Goal: Complete application form

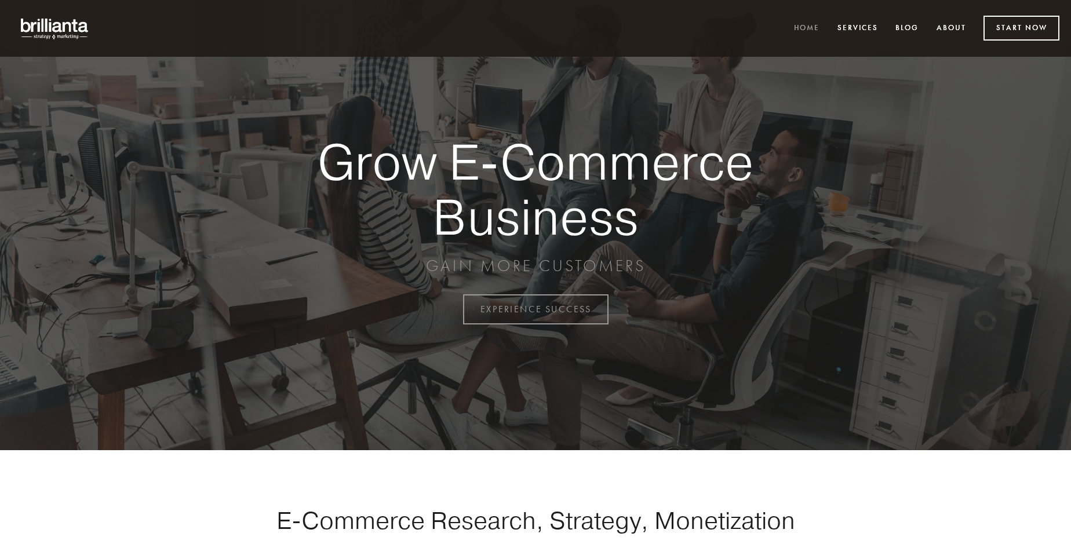
scroll to position [3039, 0]
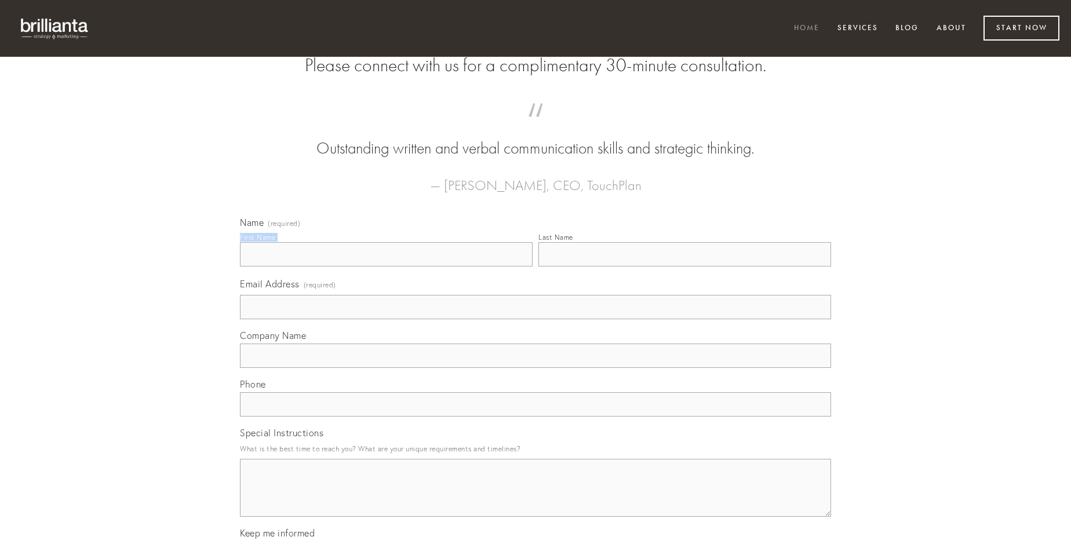
type input "[PERSON_NAME]"
click at [685, 267] on input "Last Name" at bounding box center [685, 254] width 293 height 24
type input "[PERSON_NAME]"
click at [536, 319] on input "Email Address (required)" at bounding box center [535, 307] width 591 height 24
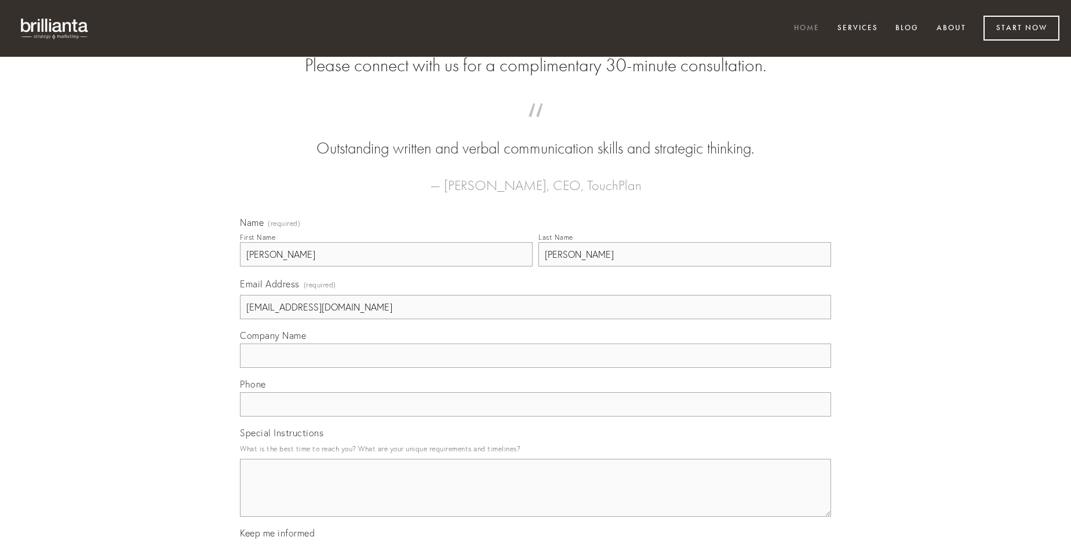
type input "[EMAIL_ADDRESS][DOMAIN_NAME]"
click at [536, 368] on input "Company Name" at bounding box center [535, 356] width 591 height 24
type input "cinis"
click at [536, 417] on input "text" at bounding box center [535, 404] width 591 height 24
click at [536, 499] on textarea "Special Instructions" at bounding box center [535, 488] width 591 height 58
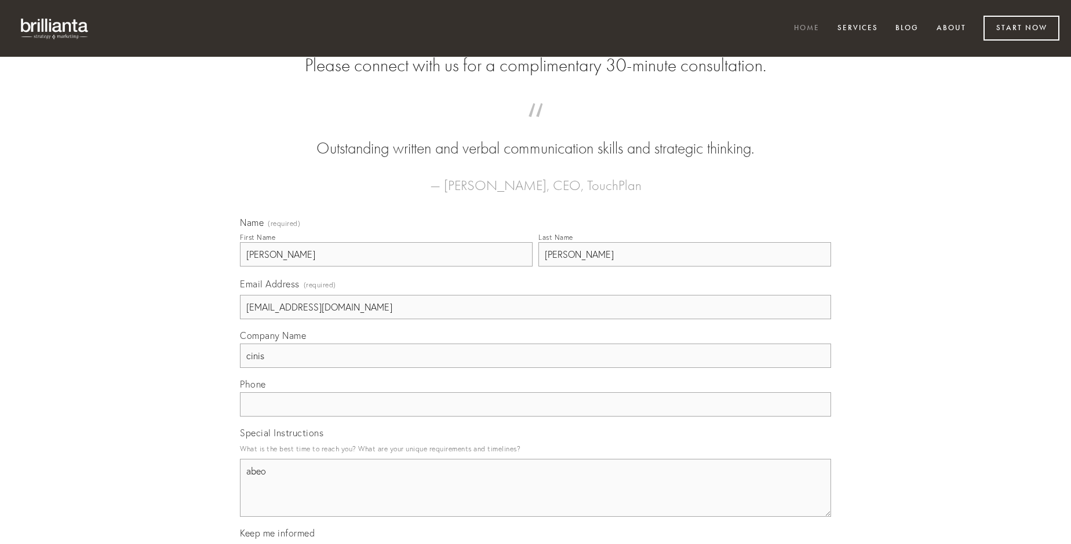
type textarea "abeo"
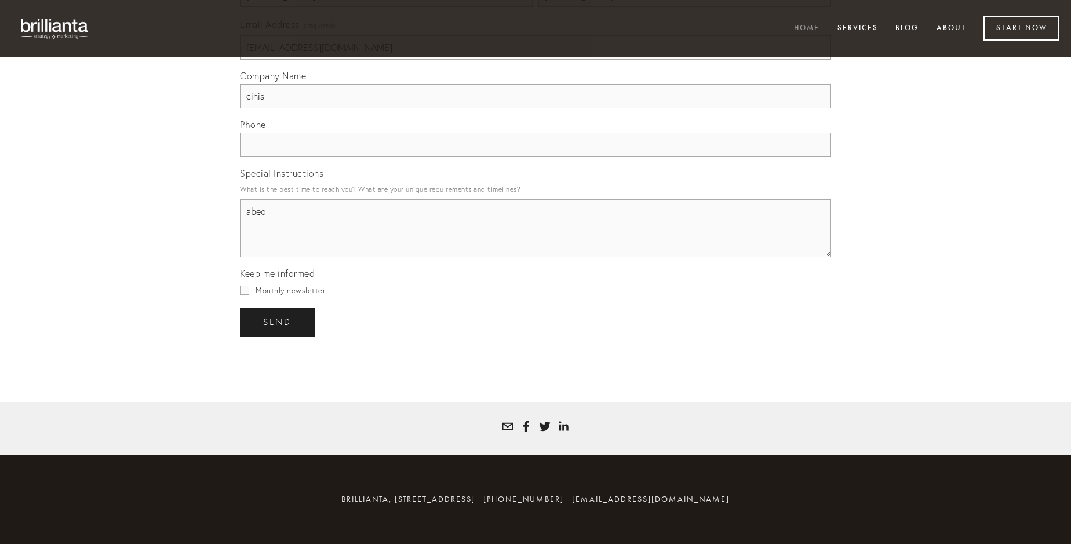
click at [278, 322] on span "send" at bounding box center [277, 322] width 28 height 10
